Goal: Complete application form

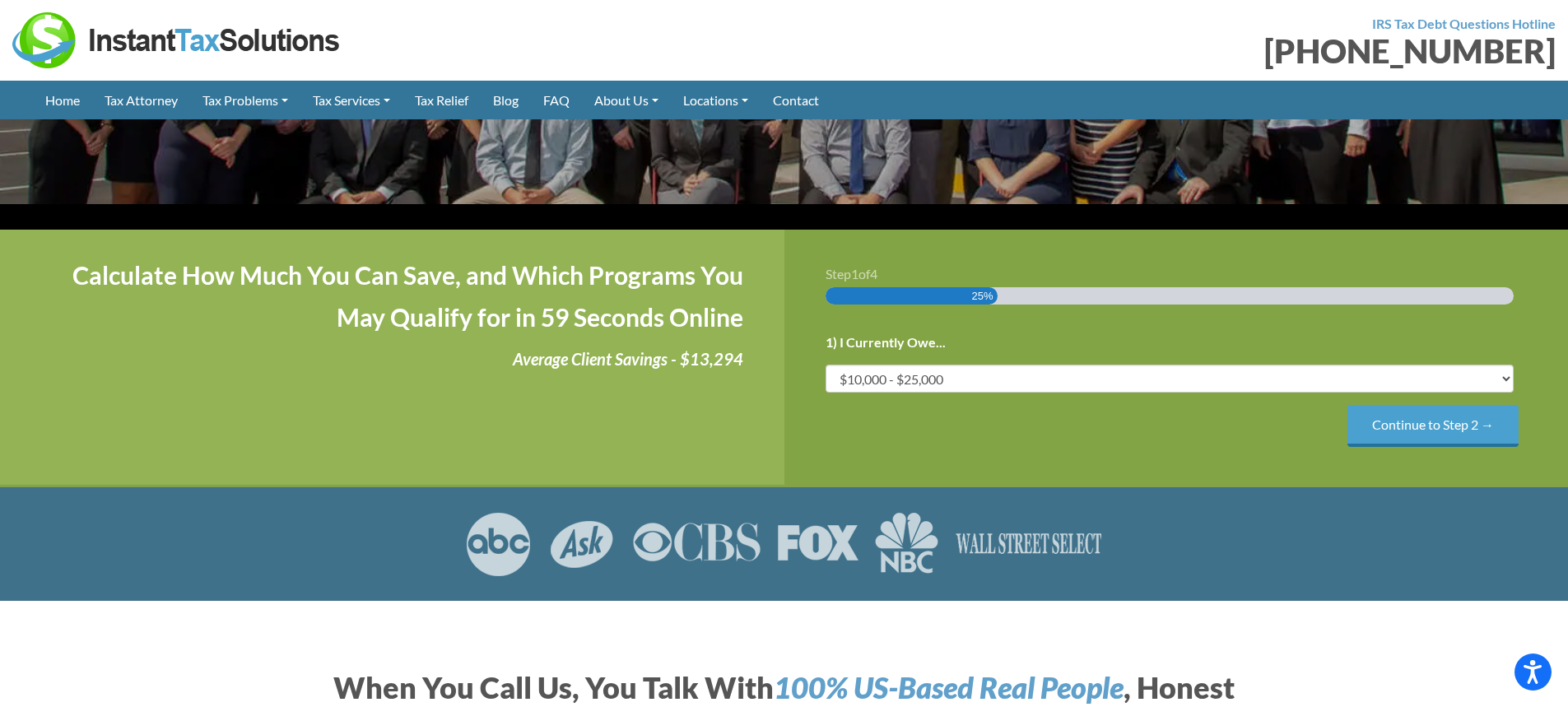
scroll to position [247, 0]
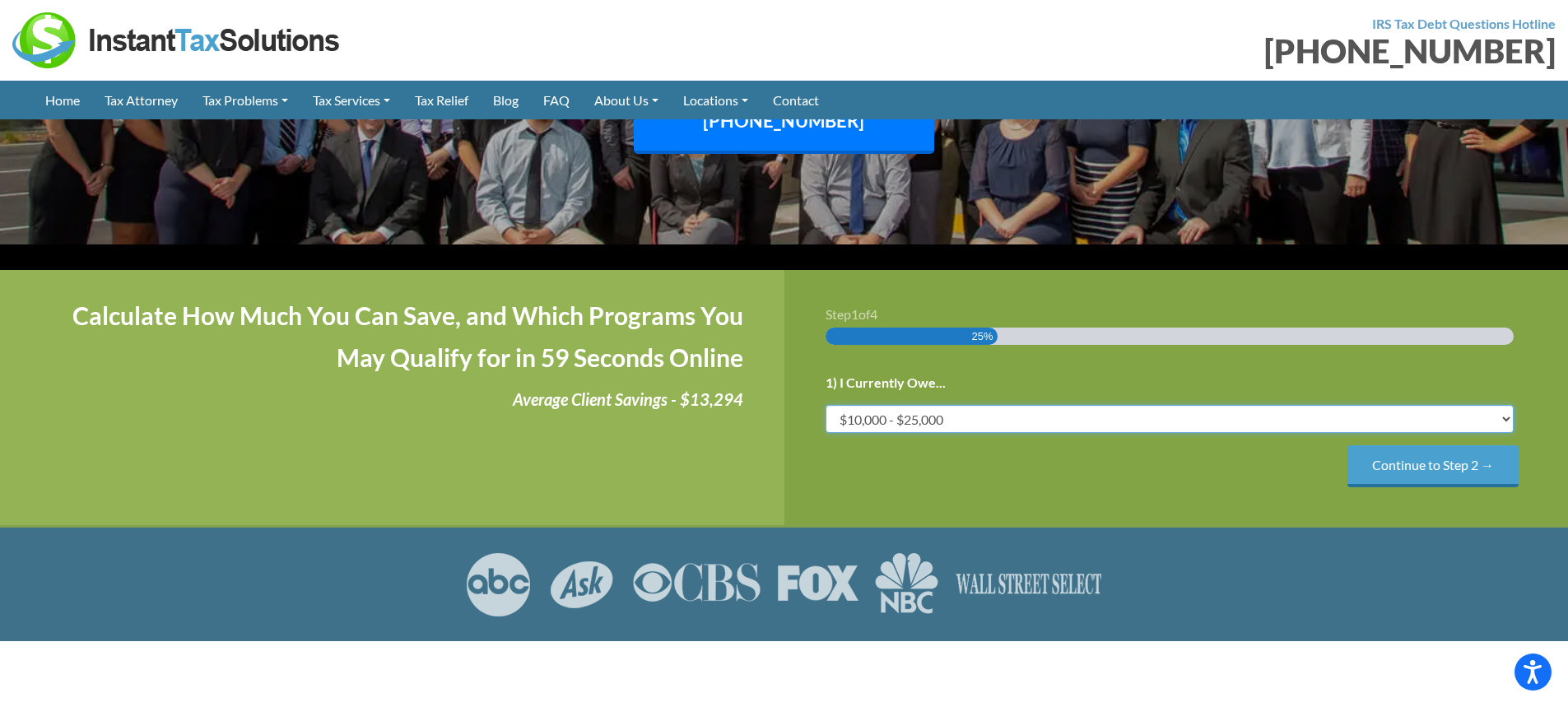
click at [947, 405] on select "Less than $10,000 $10,000 - $25,000 $25,000 - $50,000 $50,000 - $75,000 $75,000+" at bounding box center [1170, 419] width 689 height 28
click at [826, 405] on select "Less than $10,000 $10,000 - $25,000 $25,000 - $50,000 $50,000 - $75,000 $75,000+" at bounding box center [1170, 419] width 689 height 28
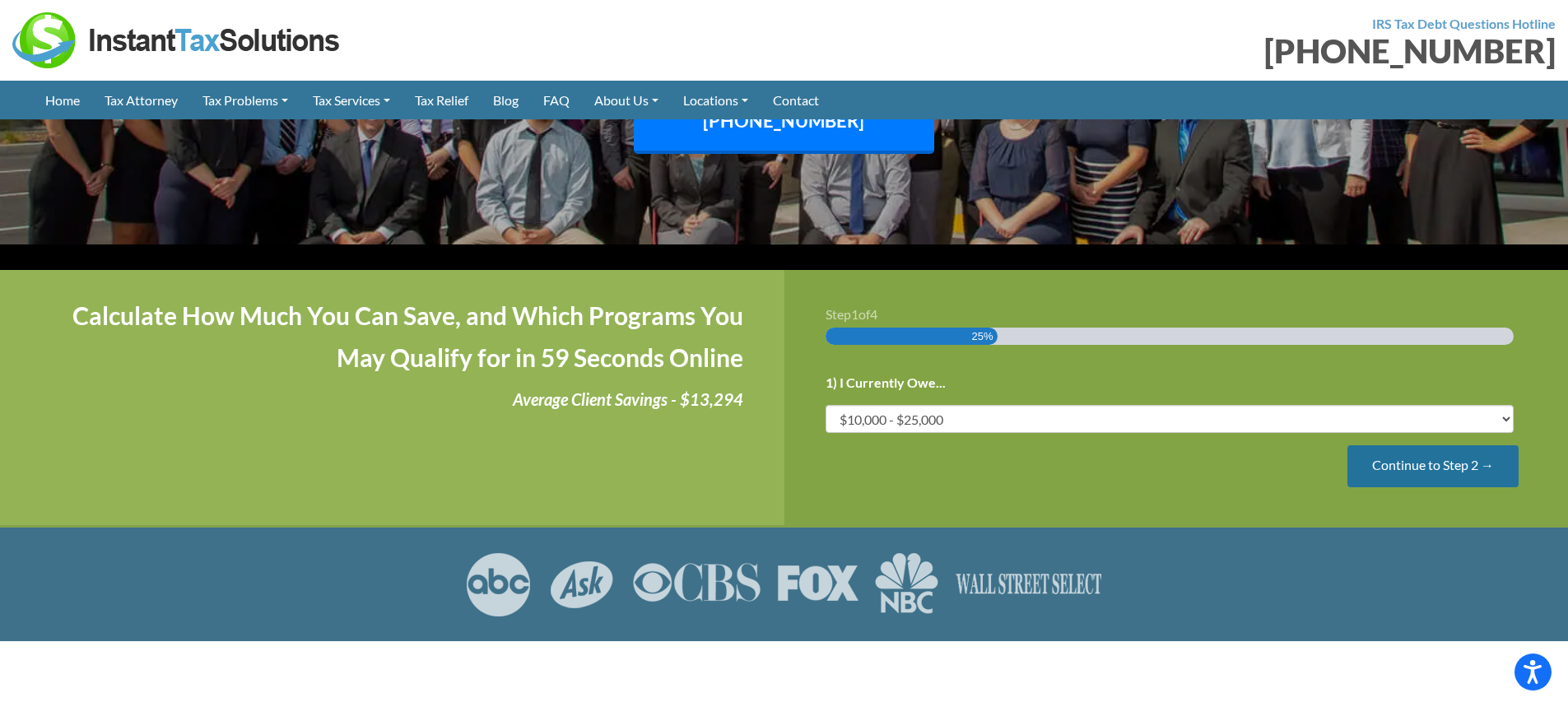
click at [1368, 448] on input "Continue to Step 2 →" at bounding box center [1433, 466] width 171 height 42
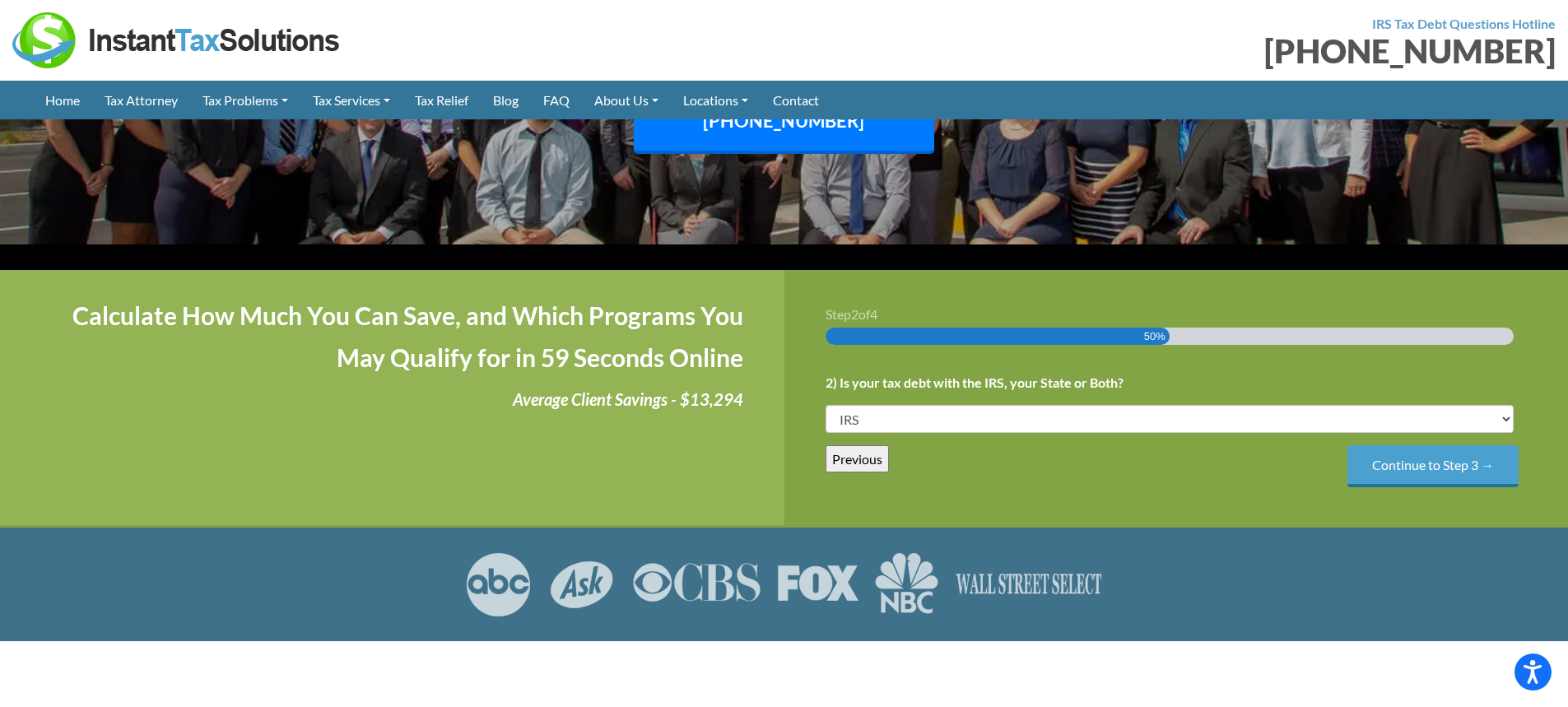
scroll to position [0, 0]
click at [948, 405] on select "IRS State Both IRS and State" at bounding box center [1170, 419] width 689 height 28
click at [1449, 445] on input "Continue to Step 3 →" at bounding box center [1433, 466] width 171 height 42
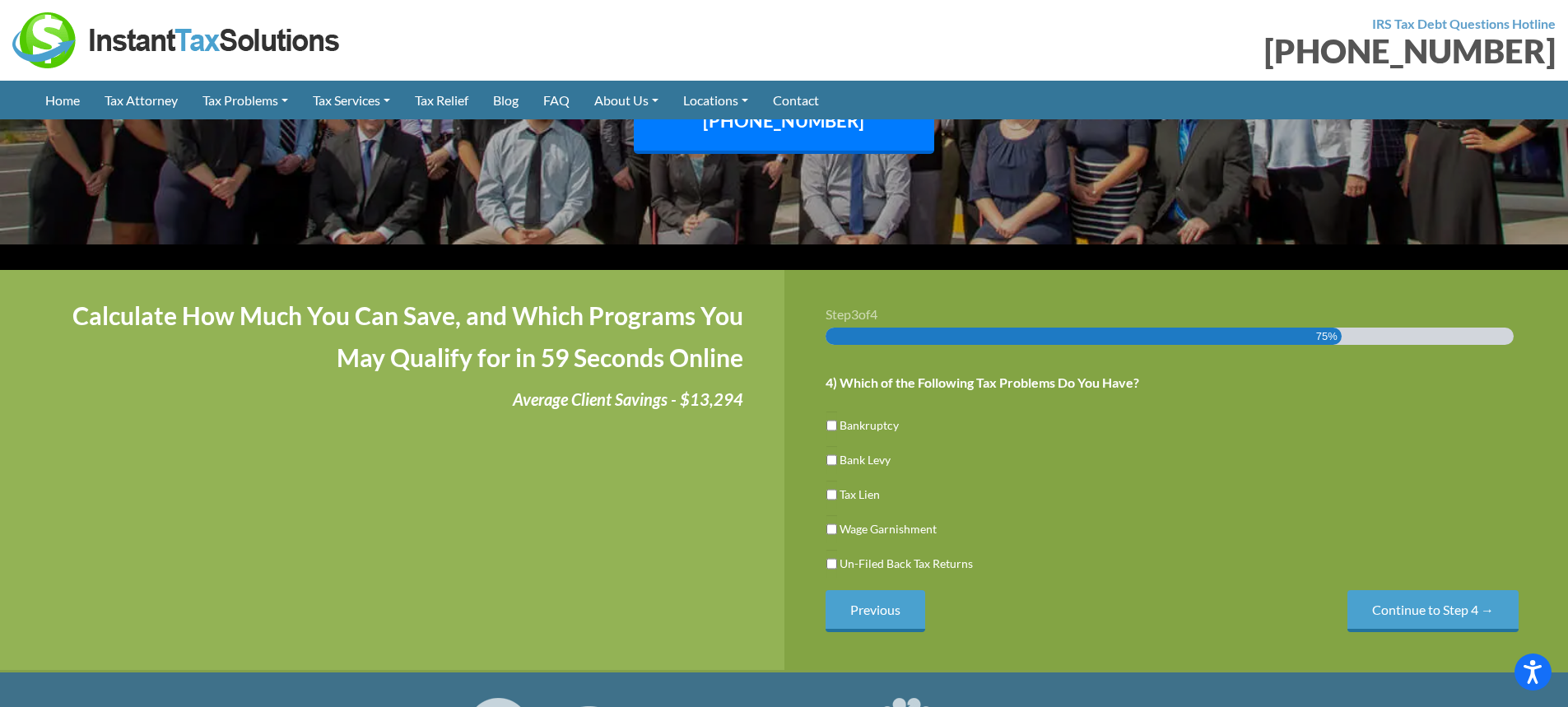
click at [884, 416] on label "Bankruptcy" at bounding box center [870, 425] width 59 height 17
click at [837, 411] on input "Bankruptcy" at bounding box center [832, 425] width 10 height 28
checkbox input "true"
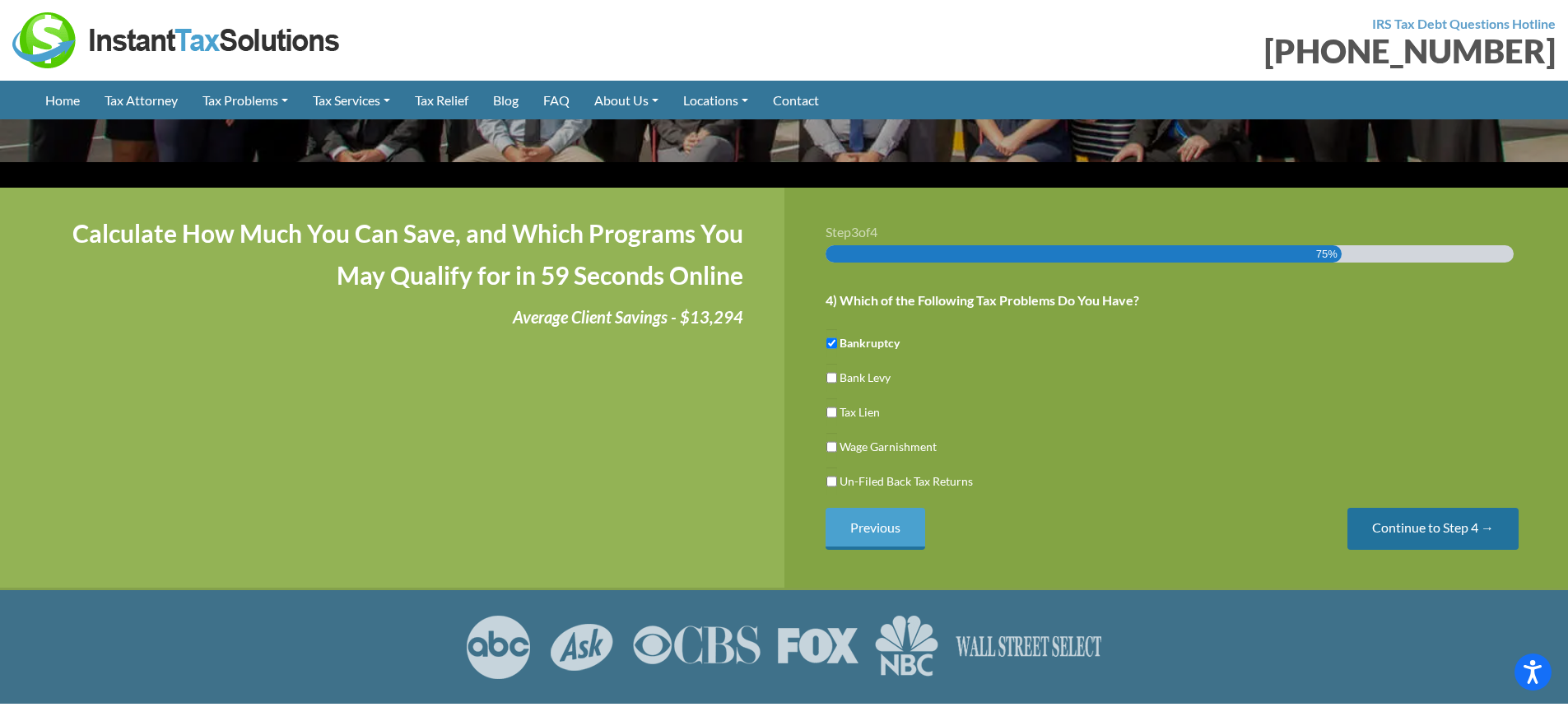
drag, startPoint x: 1466, startPoint y: 502, endPoint x: 1448, endPoint y: 502, distance: 18.0
click at [1448, 508] on input "Continue to Step 4 →" at bounding box center [1433, 529] width 171 height 42
